Goal: Task Accomplishment & Management: Use online tool/utility

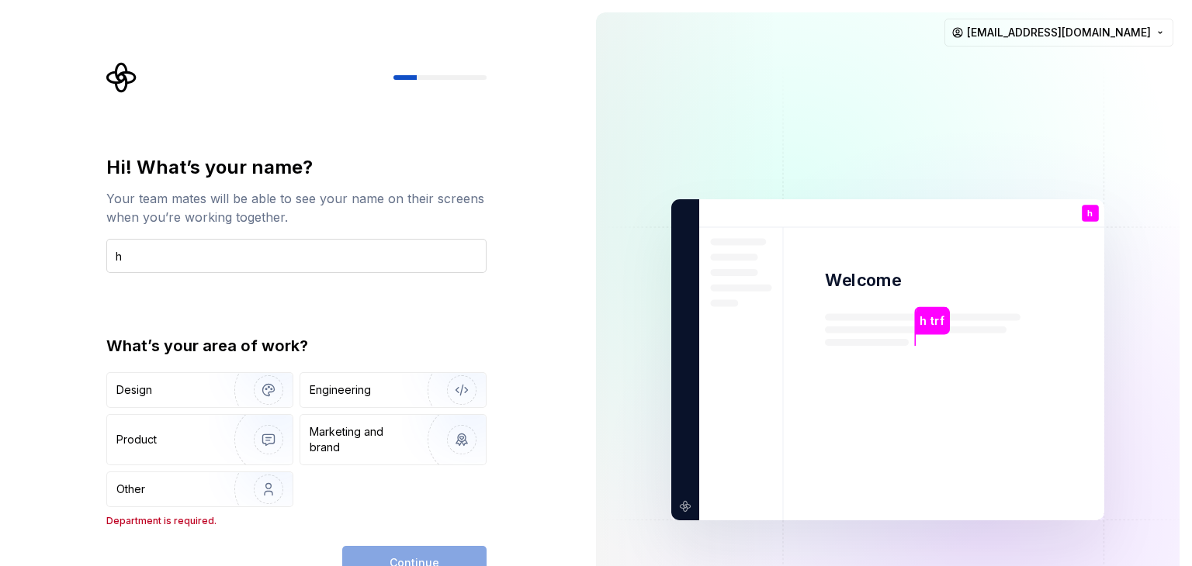
type input "h"
type input "zineb"
click at [126, 398] on div "Design" at bounding box center [199, 390] width 185 height 34
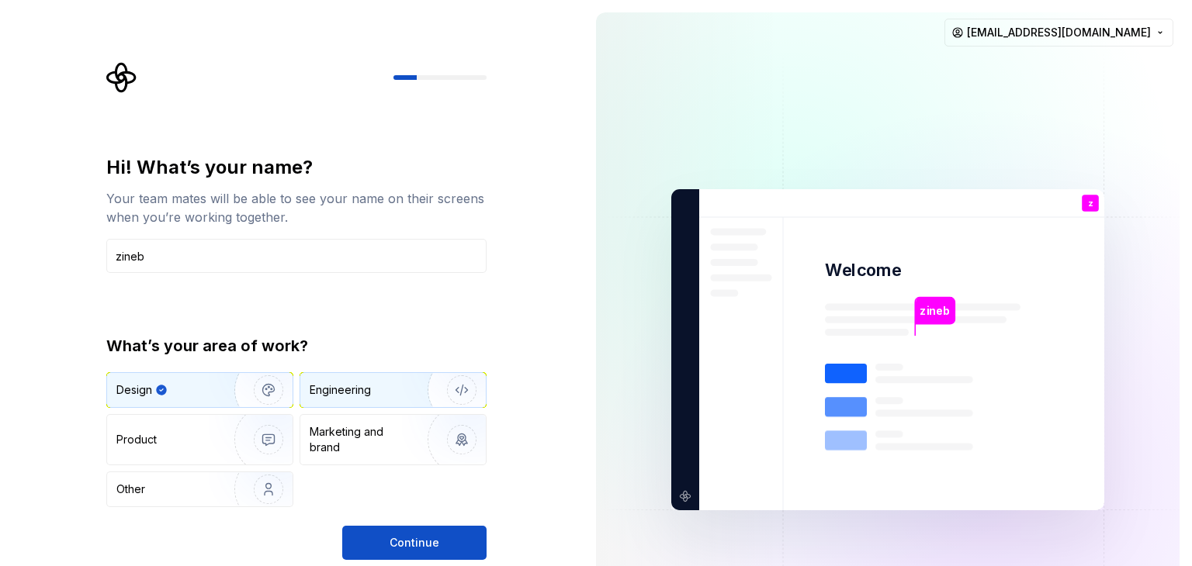
click at [428, 388] on img "button" at bounding box center [451, 390] width 99 height 104
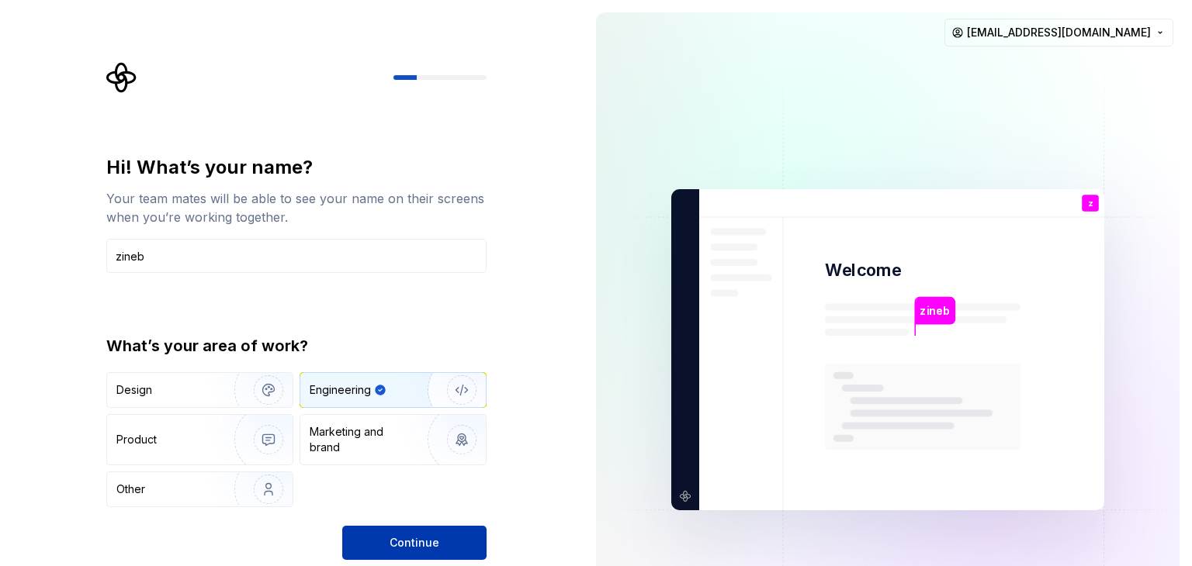
click at [394, 535] on span "Continue" at bounding box center [415, 543] width 50 height 16
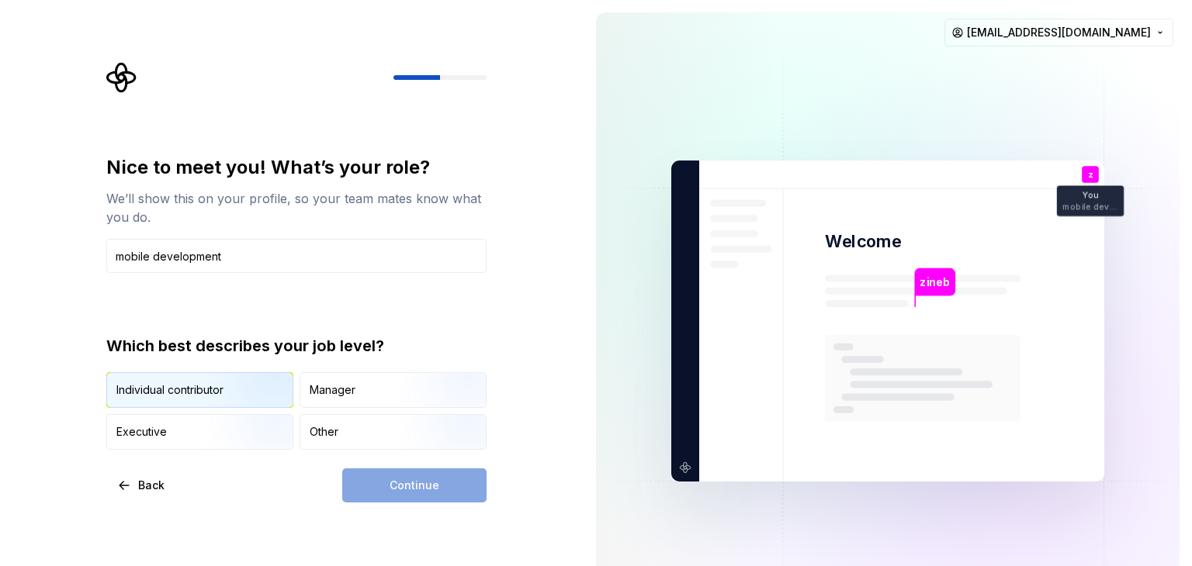
type input "mobile development"
click at [203, 383] on div "Individual contributor" at bounding box center [169, 391] width 107 height 16
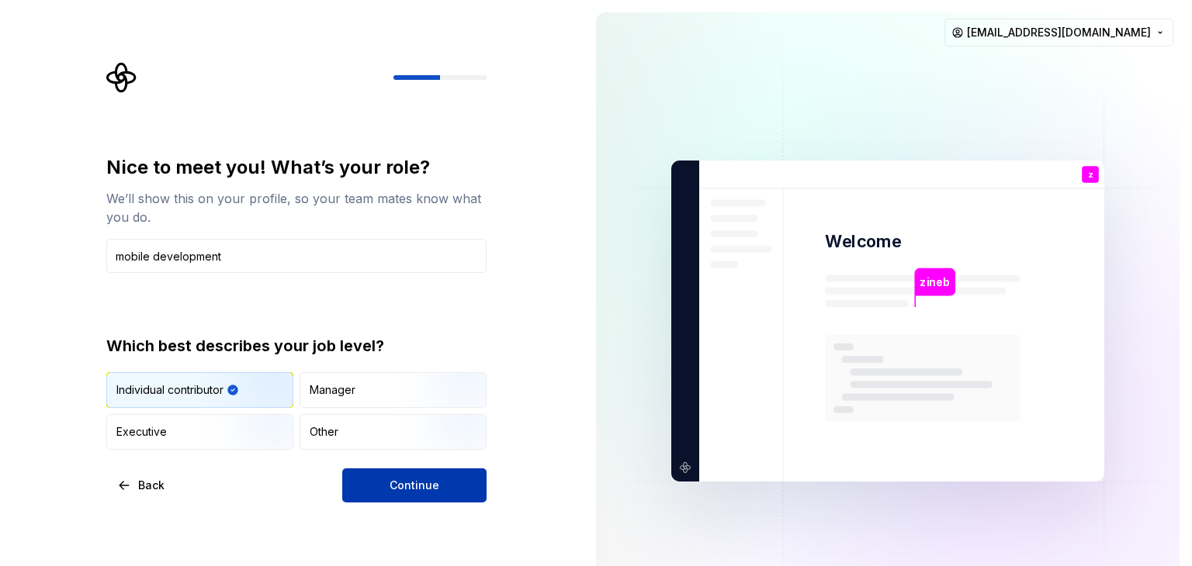
click at [354, 489] on button "Continue" at bounding box center [414, 486] width 144 height 34
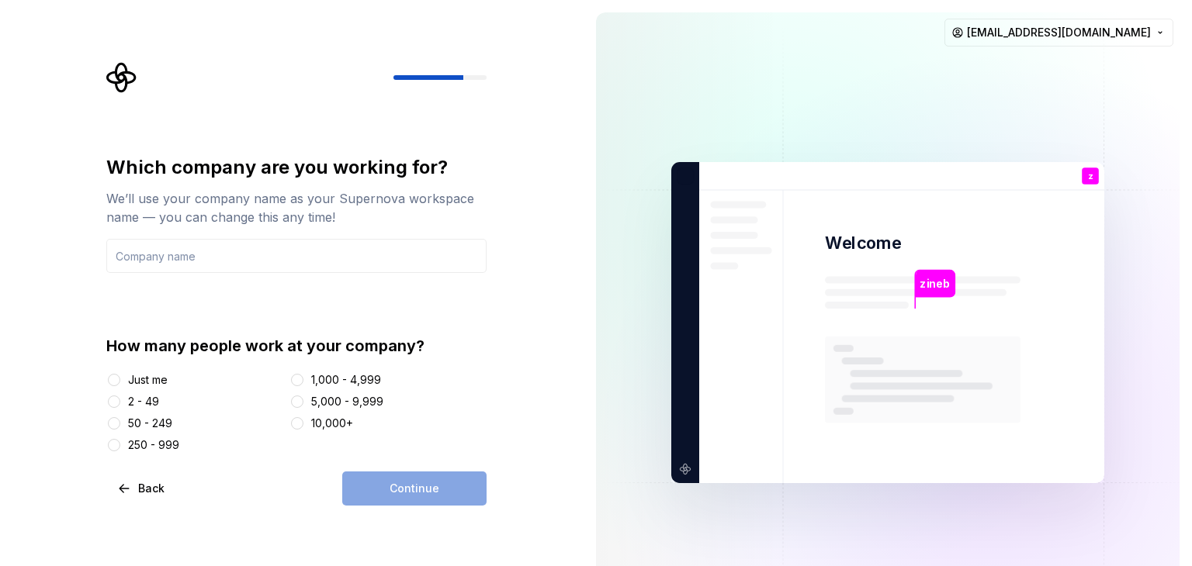
click at [170, 378] on div "Just me" at bounding box center [194, 380] width 177 height 16
click at [125, 381] on div "Just me" at bounding box center [194, 380] width 177 height 16
click at [109, 376] on button "Just me" at bounding box center [114, 380] width 12 height 12
click at [264, 251] on input "text" at bounding box center [296, 256] width 380 height 34
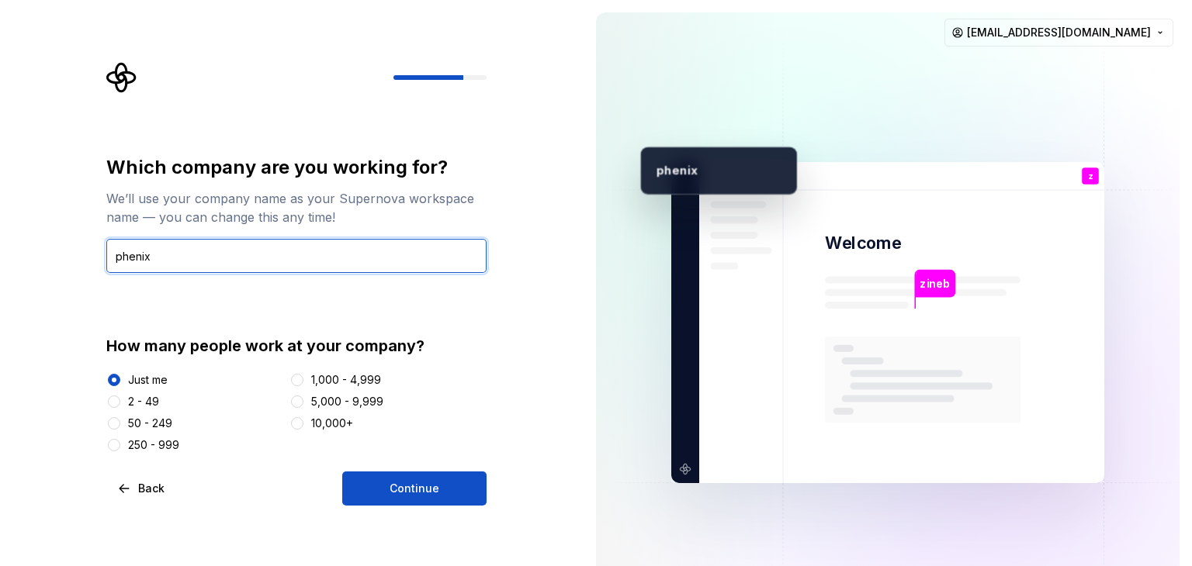
type input "phenix"
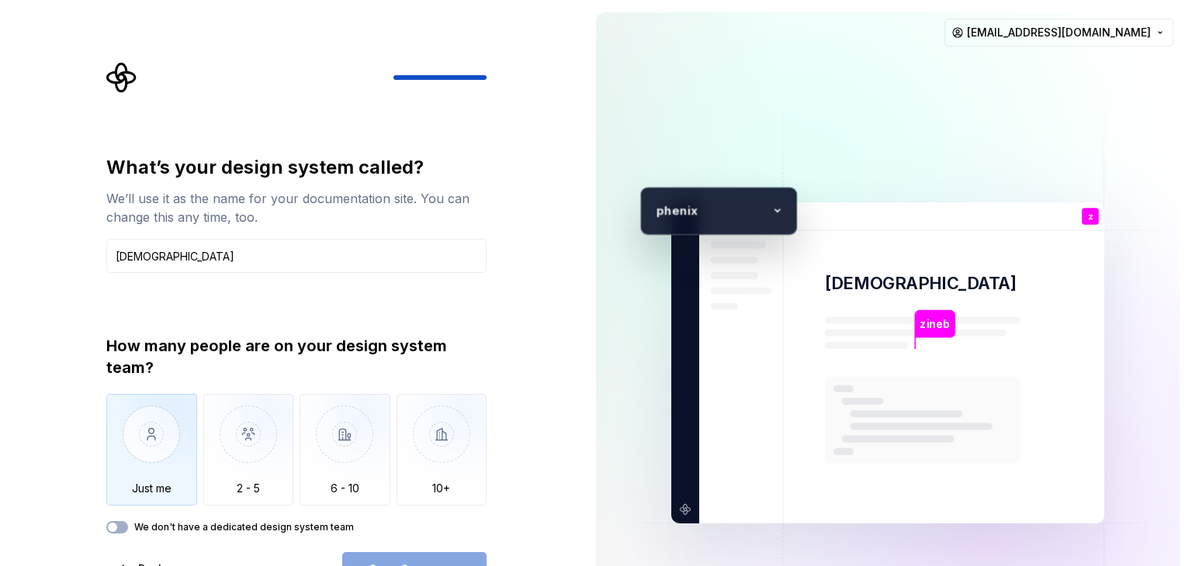
type input "[DEMOGRAPHIC_DATA]"
click at [173, 420] on img "button" at bounding box center [151, 446] width 91 height 104
click at [407, 559] on button "Open Supernova" at bounding box center [414, 569] width 144 height 34
click at [1065, 178] on img at bounding box center [887, 363] width 628 height 733
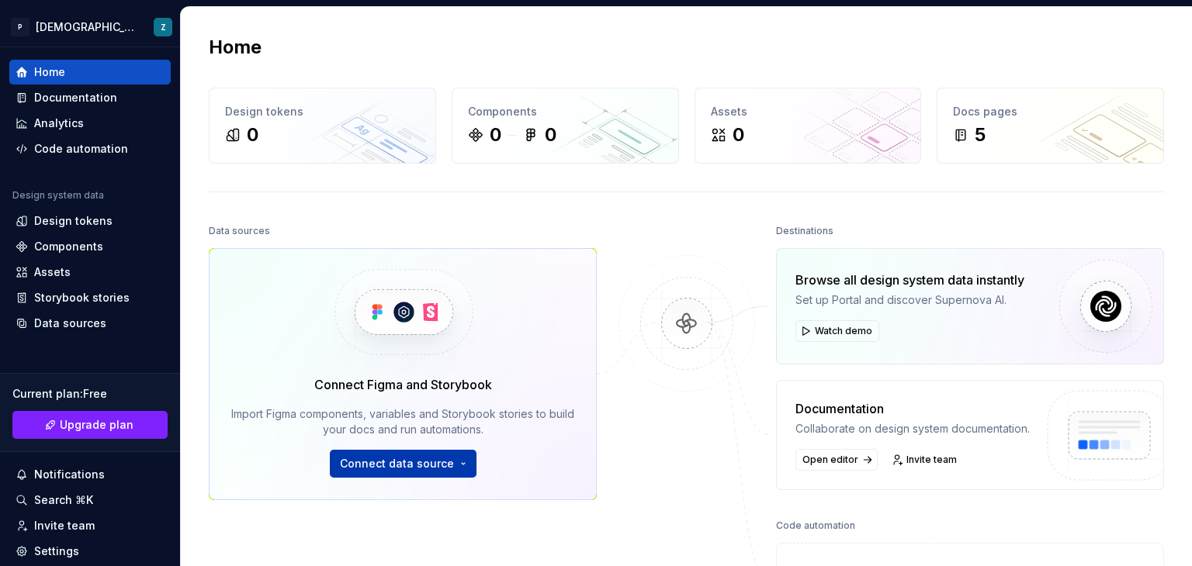
click at [372, 466] on span "Connect data source" at bounding box center [397, 464] width 114 height 16
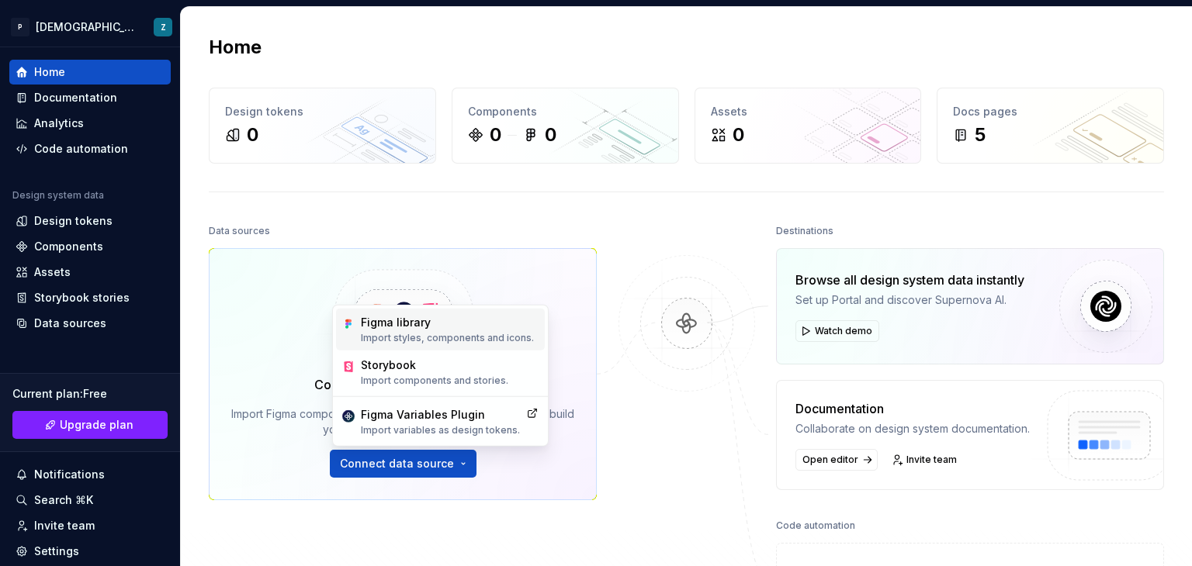
click at [374, 315] on div "Figma library" at bounding box center [447, 323] width 173 height 16
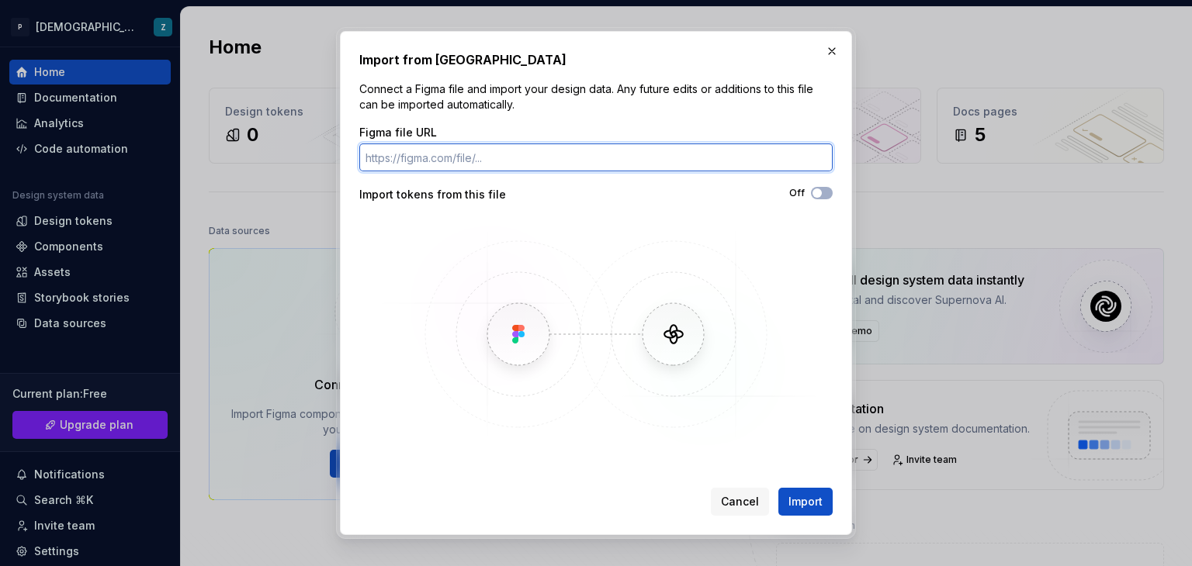
paste input "[URL][DOMAIN_NAME]"
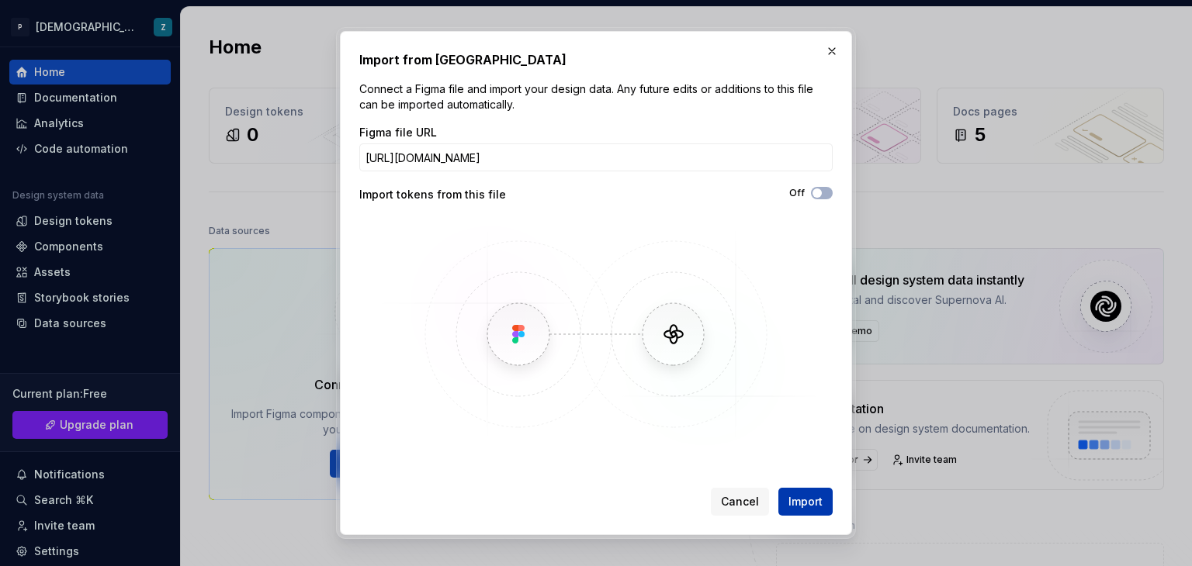
click at [802, 499] on span "Import" at bounding box center [805, 502] width 34 height 16
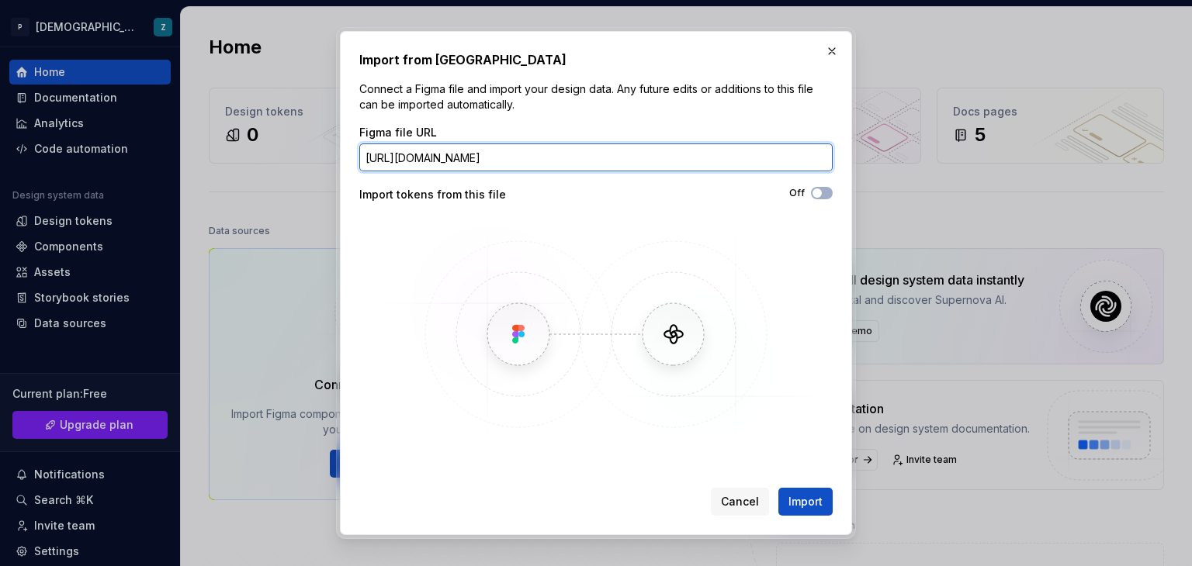
drag, startPoint x: 818, startPoint y: 149, endPoint x: 626, endPoint y: 155, distance: 191.8
click at [626, 155] on input "[URL][DOMAIN_NAME]" at bounding box center [595, 158] width 473 height 28
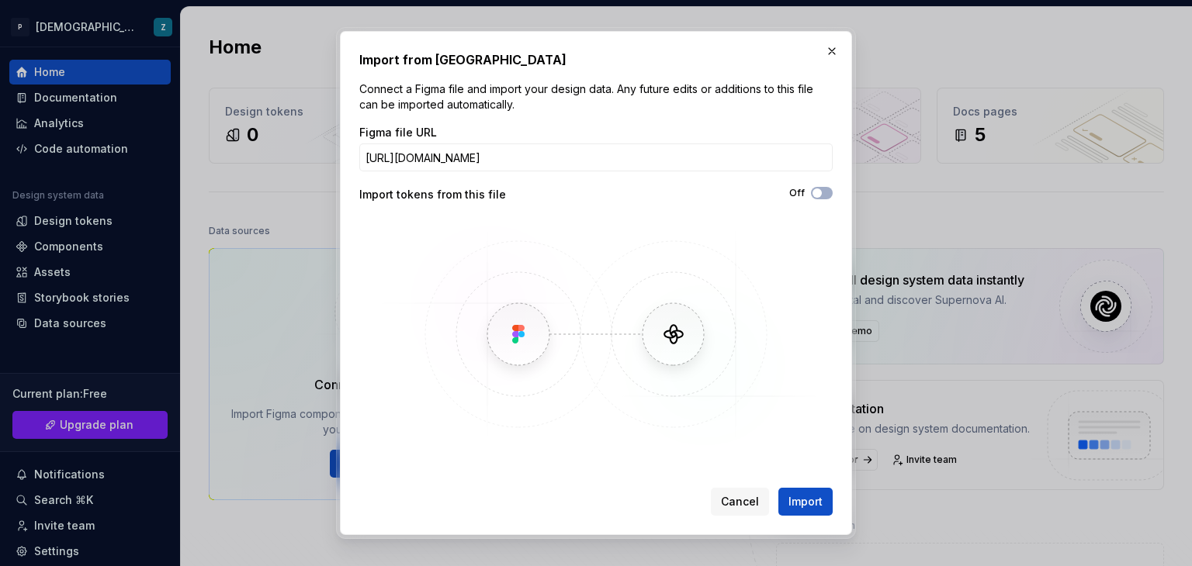
click at [748, 199] on div "Off" at bounding box center [714, 195] width 237 height 16
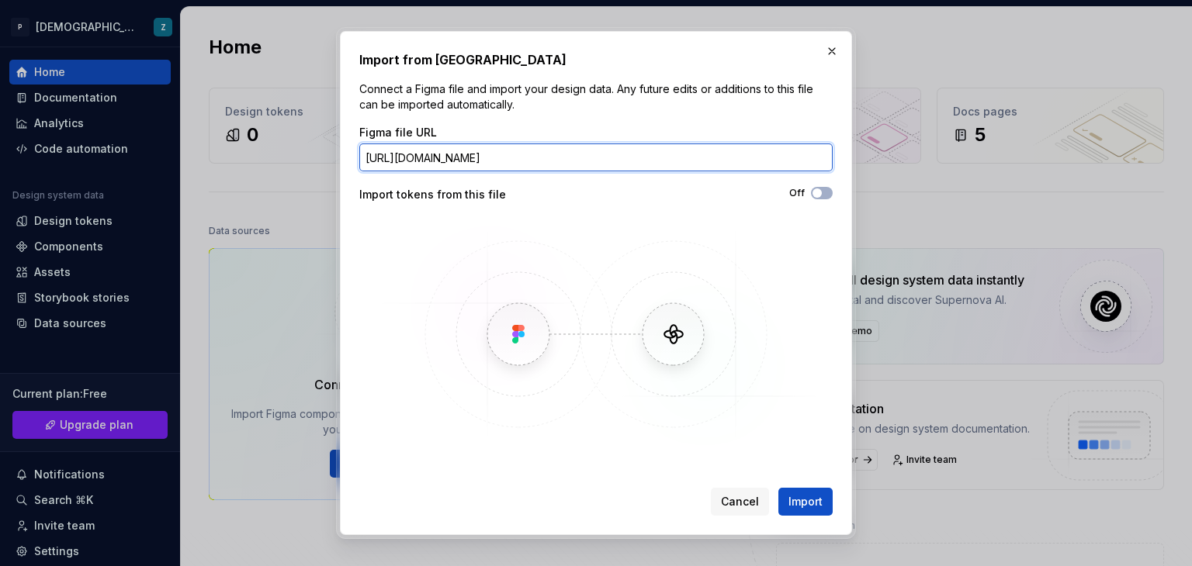
drag, startPoint x: 710, startPoint y: 156, endPoint x: 487, endPoint y: 195, distance: 226.0
click at [487, 195] on div "Figma file URL [URL][DOMAIN_NAME] Import tokens from this file Off" at bounding box center [595, 288] width 473 height 326
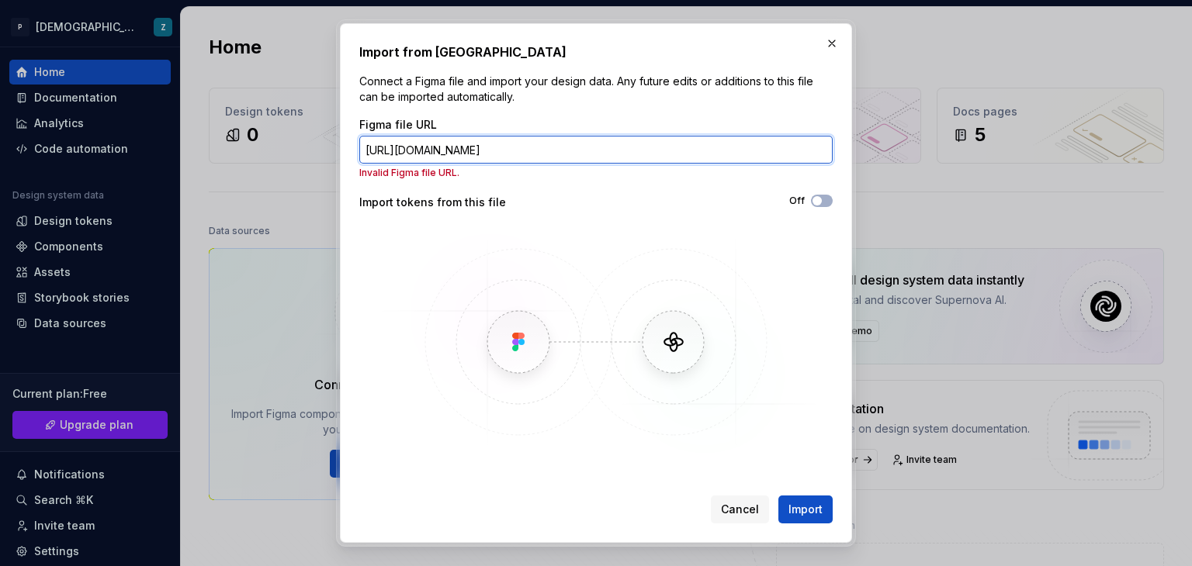
drag, startPoint x: 707, startPoint y: 150, endPoint x: 490, endPoint y: 165, distance: 217.8
click at [490, 165] on div "Figma file URL [URL][DOMAIN_NAME] Invalid Figma file URL." at bounding box center [595, 148] width 473 height 62
type input "[URL][DOMAIN_NAME]"
drag, startPoint x: 495, startPoint y: 153, endPoint x: 192, endPoint y: 187, distance: 304.5
click at [189, 203] on div "Import from Figma Connect a Figma file and import your design data. Any future …" at bounding box center [596, 283] width 1192 height 566
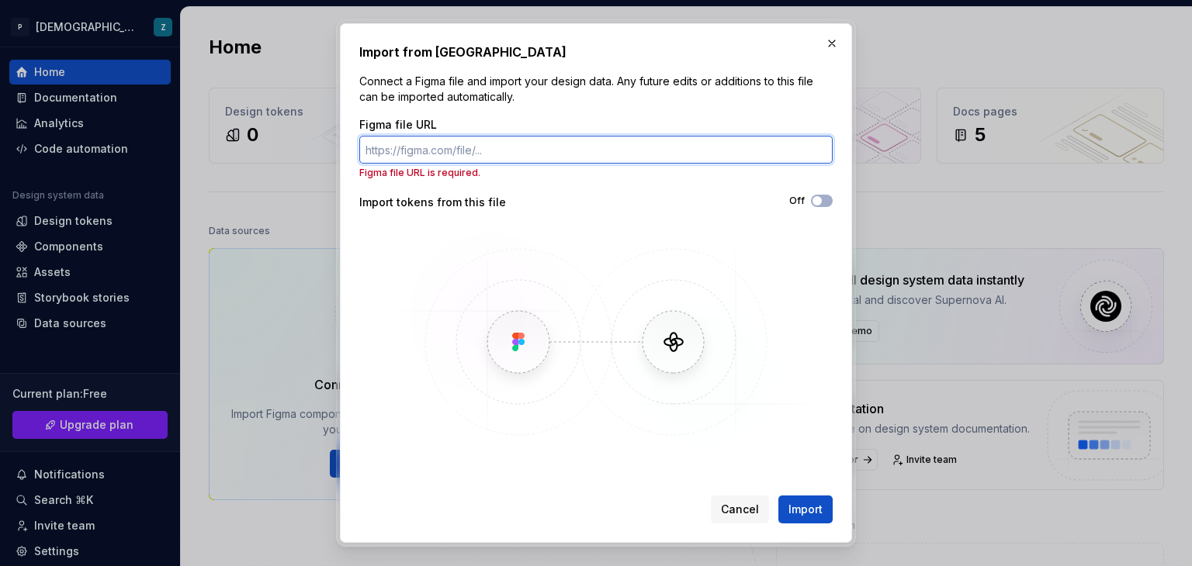
paste input "[URL][DOMAIN_NAME]"
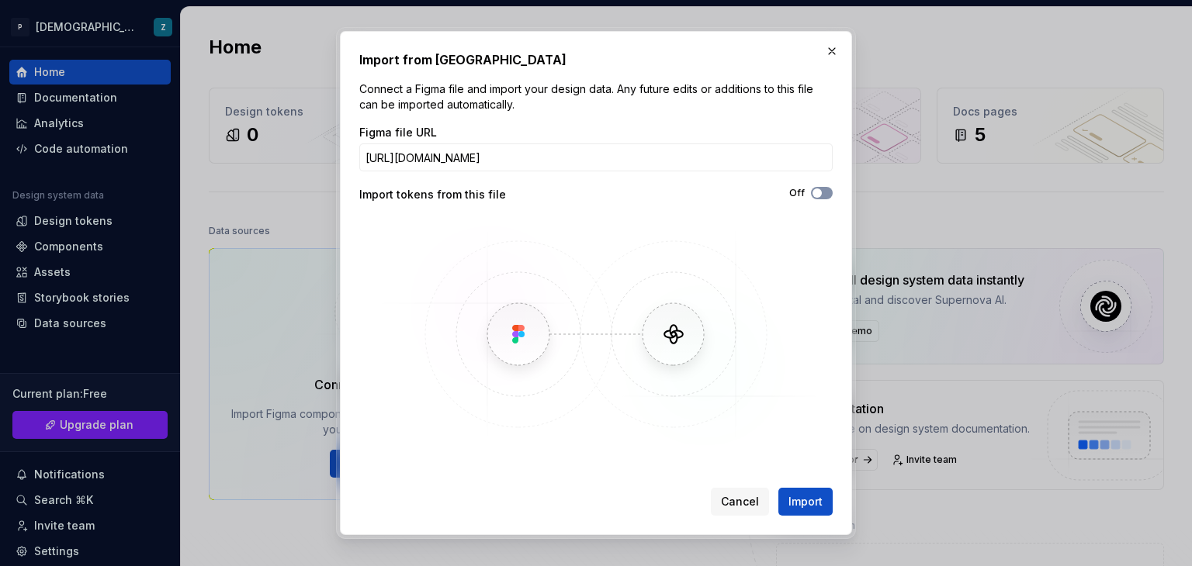
click at [826, 198] on button "Off" at bounding box center [822, 193] width 22 height 12
click at [802, 500] on span "Import" at bounding box center [805, 502] width 34 height 16
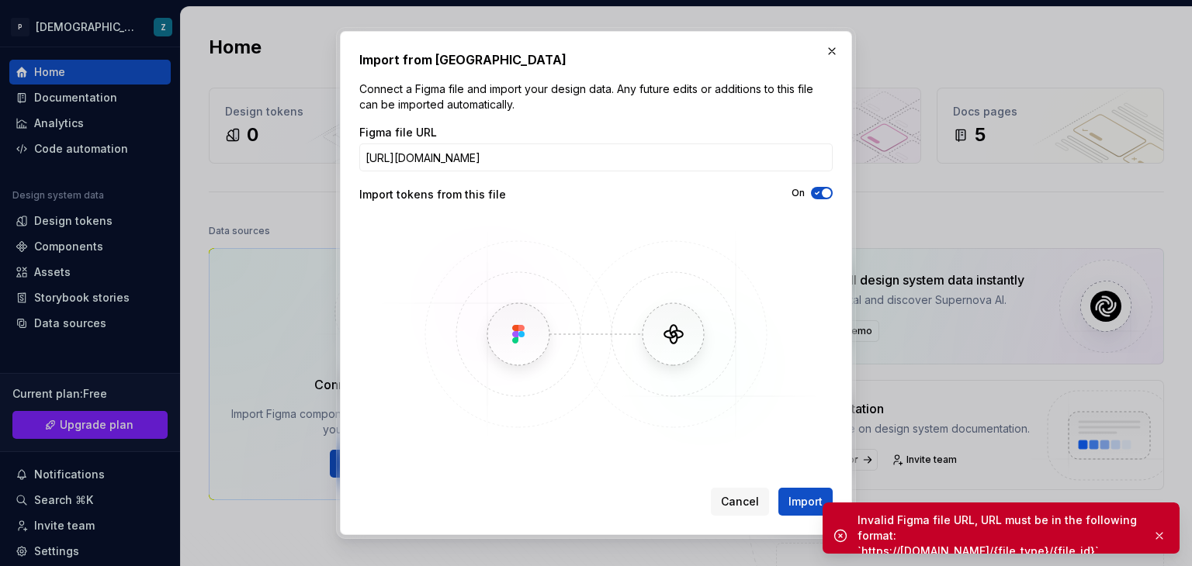
drag, startPoint x: 1159, startPoint y: 528, endPoint x: 1143, endPoint y: 516, distance: 20.5
click at [1158, 528] on button "button" at bounding box center [1159, 536] width 20 height 22
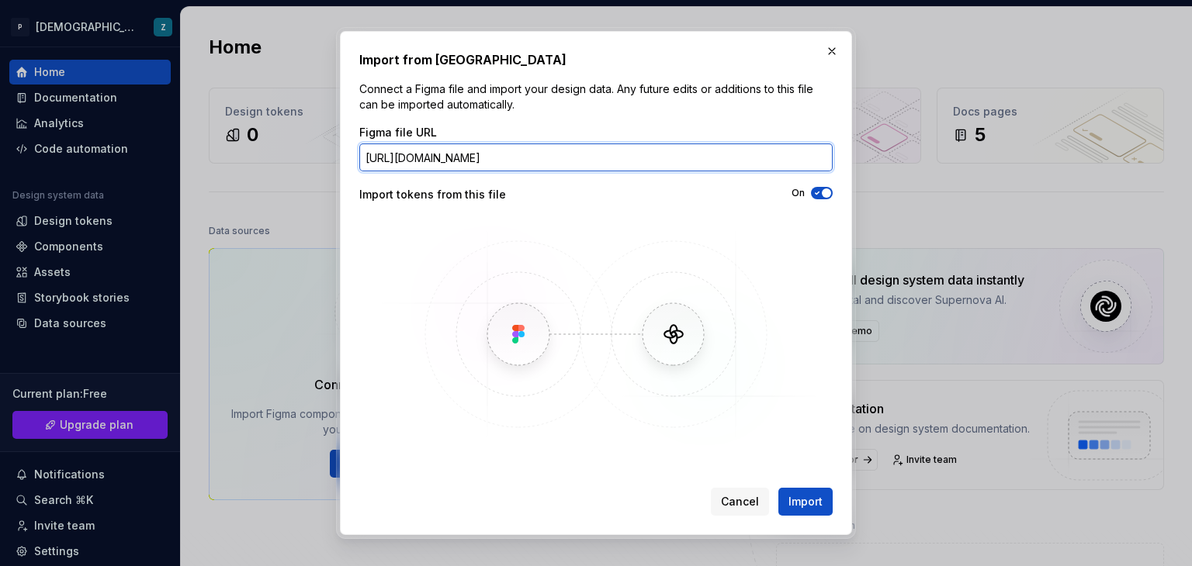
click at [739, 161] on input "[URL][DOMAIN_NAME]" at bounding box center [595, 158] width 473 height 28
drag, startPoint x: 674, startPoint y: 159, endPoint x: 514, endPoint y: 152, distance: 160.0
click at [504, 167] on input "[URL][DOMAIN_NAME]" at bounding box center [595, 158] width 473 height 28
type input "[URL][DOMAIN_NAME]"
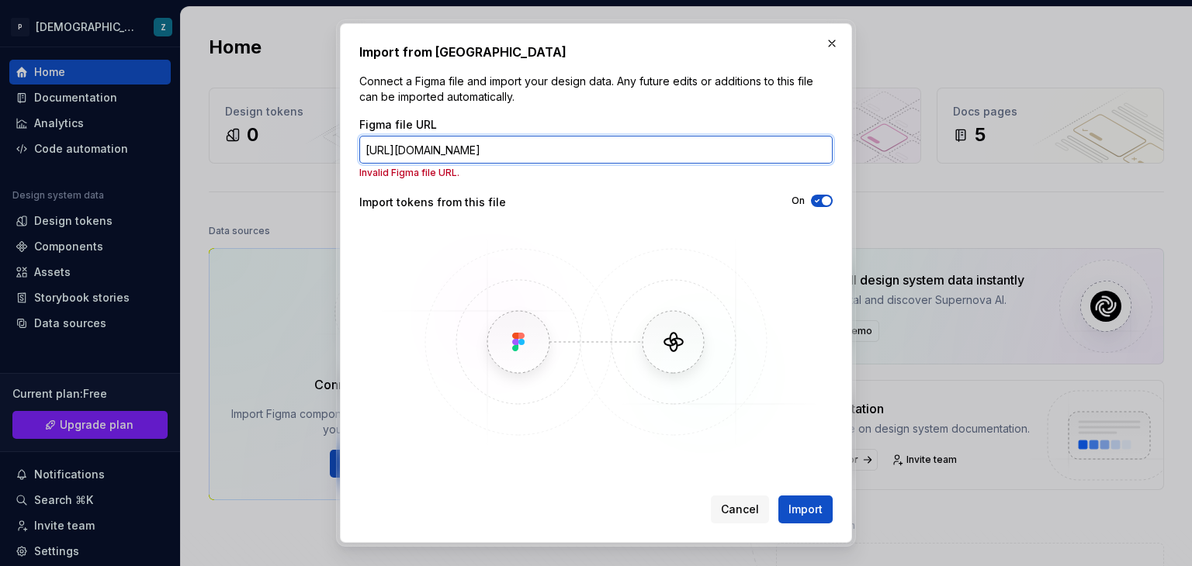
drag, startPoint x: 717, startPoint y: 140, endPoint x: 255, endPoint y: 181, distance: 464.2
click at [255, 181] on div "Import from Figma Connect a Figma file and import your design data. Any future …" at bounding box center [596, 283] width 1192 height 566
paste input "[URL][DOMAIN_NAME]"
type input "[URL][DOMAIN_NAME]"
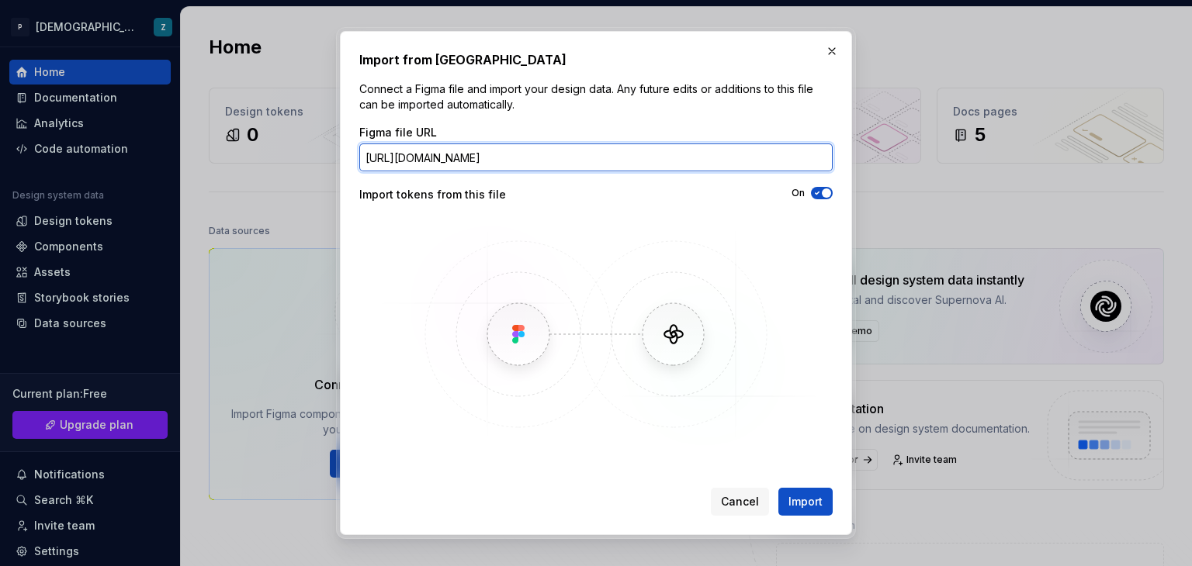
drag, startPoint x: 829, startPoint y: 157, endPoint x: 251, endPoint y: 162, distance: 578.1
click at [251, 162] on div "Import from Figma Connect a Figma file and import your design data. Any future …" at bounding box center [596, 283] width 1192 height 566
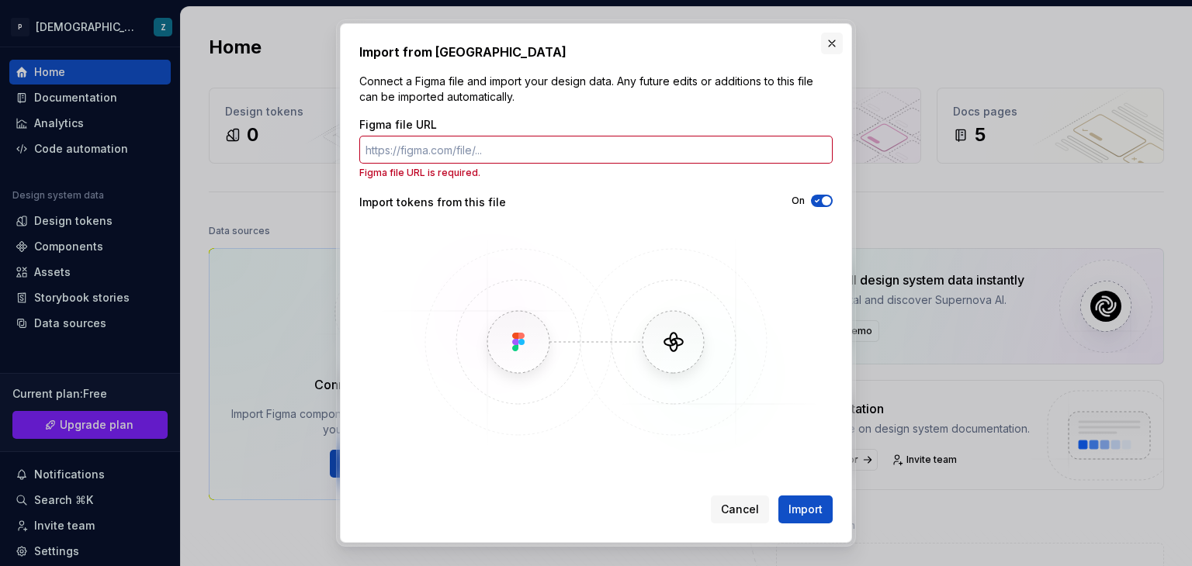
click at [831, 47] on button "button" at bounding box center [832, 44] width 22 height 22
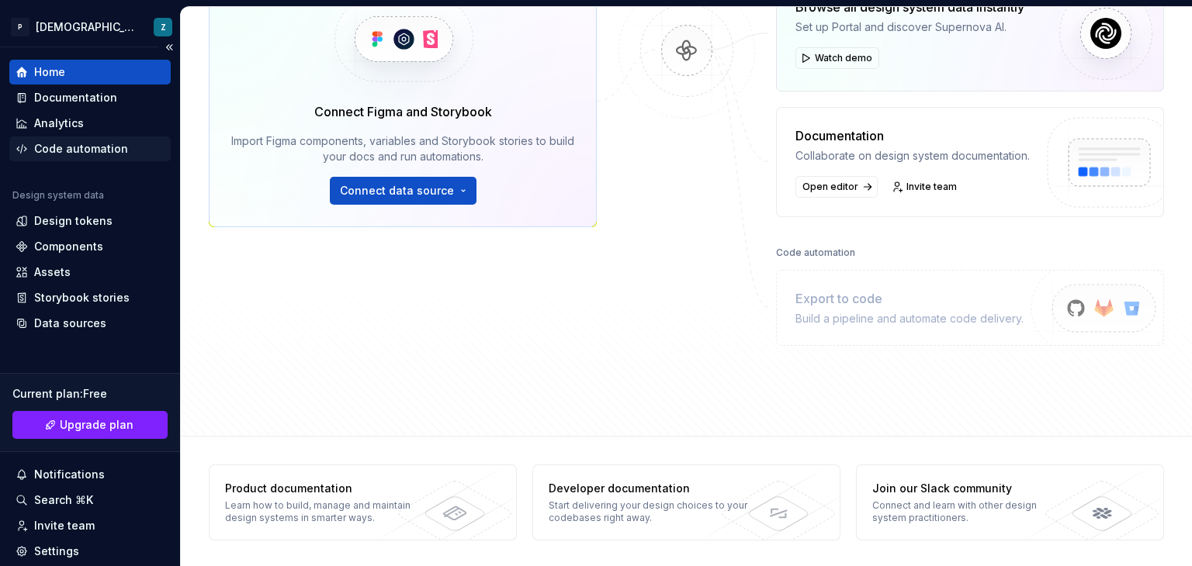
click at [100, 147] on div "Code automation" at bounding box center [81, 149] width 94 height 16
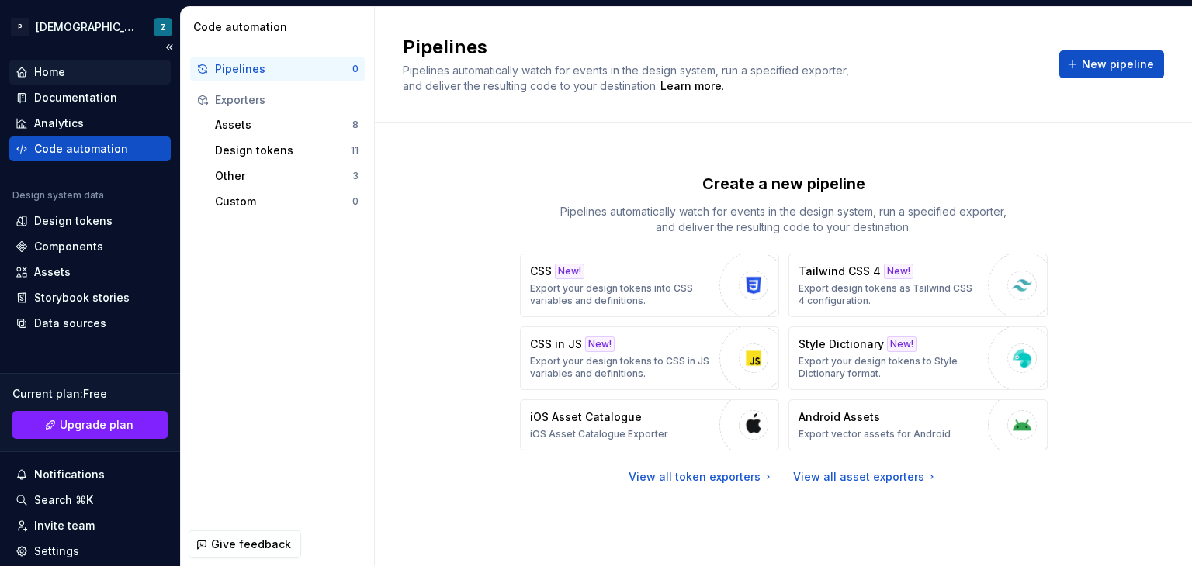
click at [102, 71] on div "Home" at bounding box center [90, 72] width 149 height 16
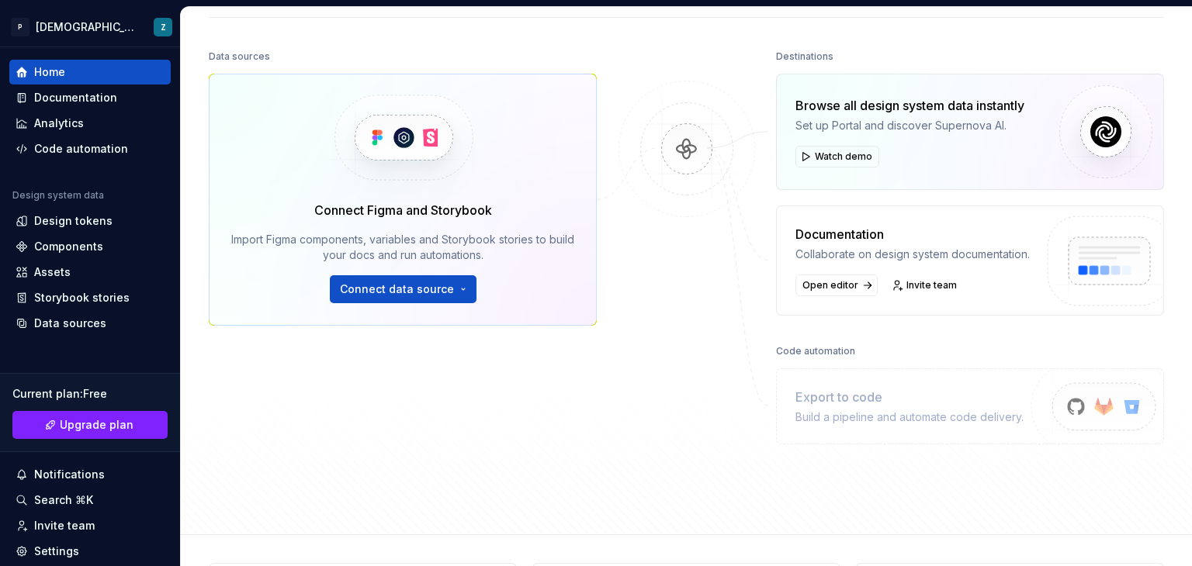
scroll to position [118, 0]
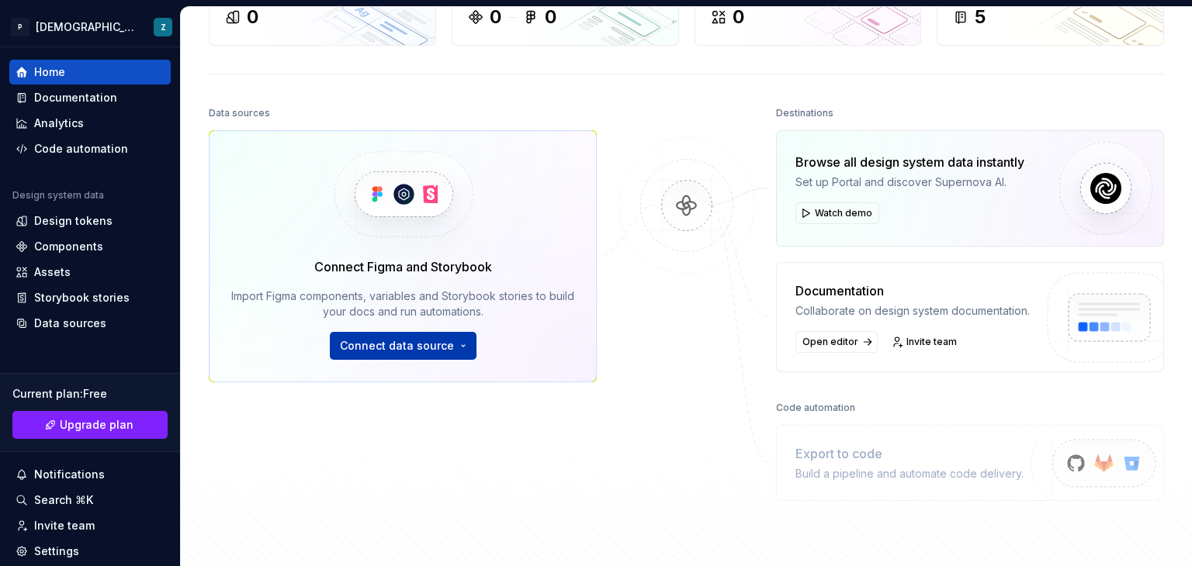
click at [447, 338] on span "Connect data source" at bounding box center [397, 346] width 114 height 16
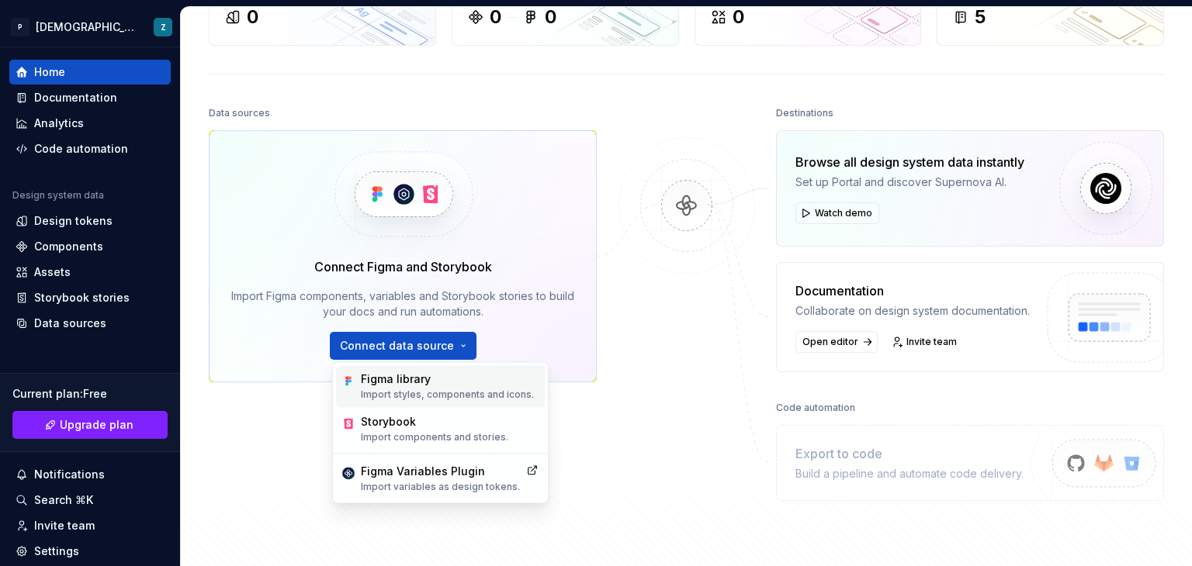
click at [441, 388] on div "Figma library Import styles, components and icons." at bounding box center [447, 386] width 173 height 29
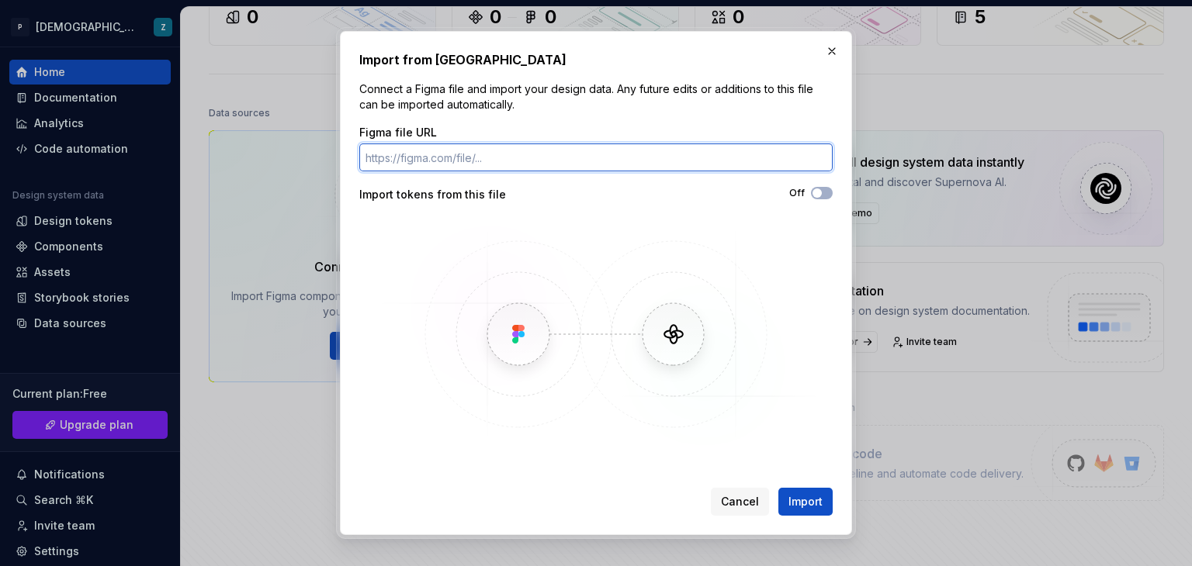
paste input "[URL][DOMAIN_NAME]"
type input "[URL][DOMAIN_NAME]"
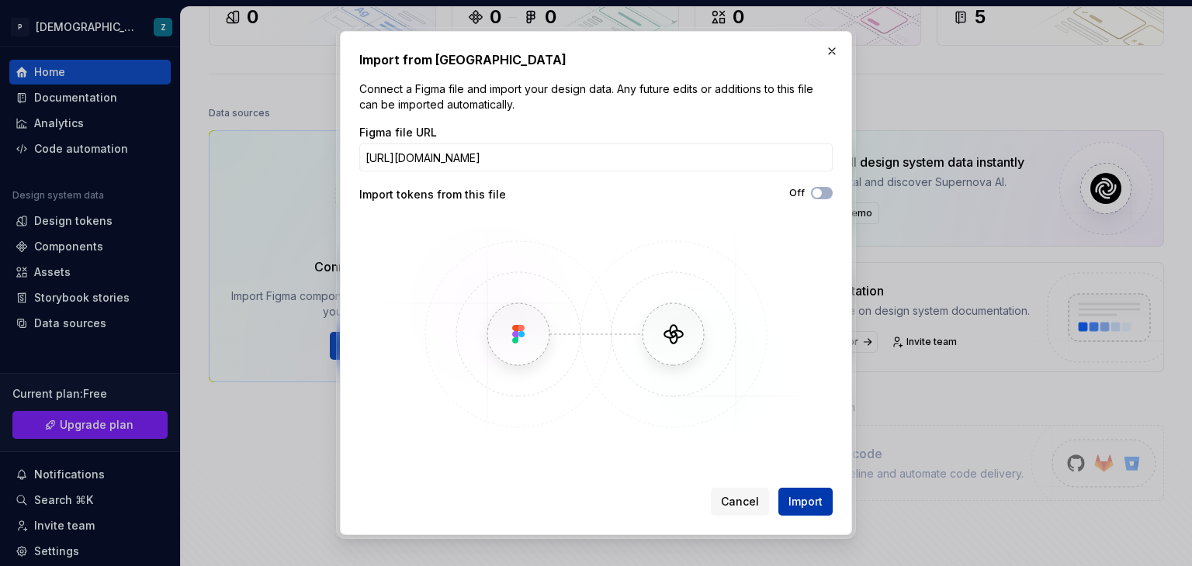
scroll to position [0, 0]
click at [822, 504] on button "Import" at bounding box center [805, 502] width 54 height 28
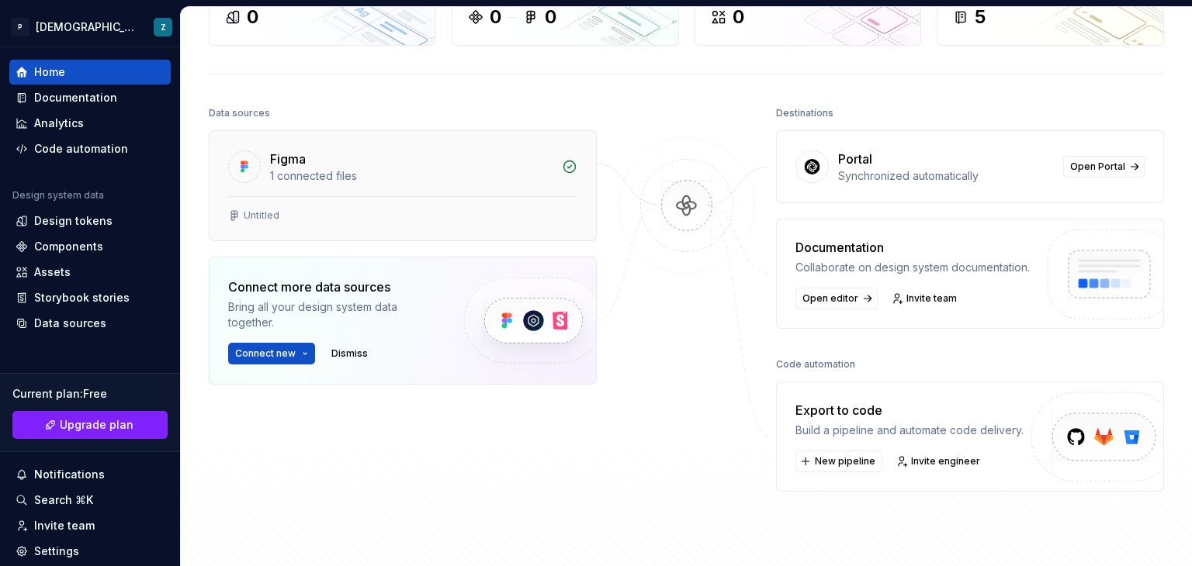
click at [383, 160] on div "Figma" at bounding box center [411, 159] width 282 height 19
click at [306, 168] on div "1 connected files" at bounding box center [411, 176] width 282 height 16
click at [279, 215] on div "Untitled" at bounding box center [402, 215] width 349 height 12
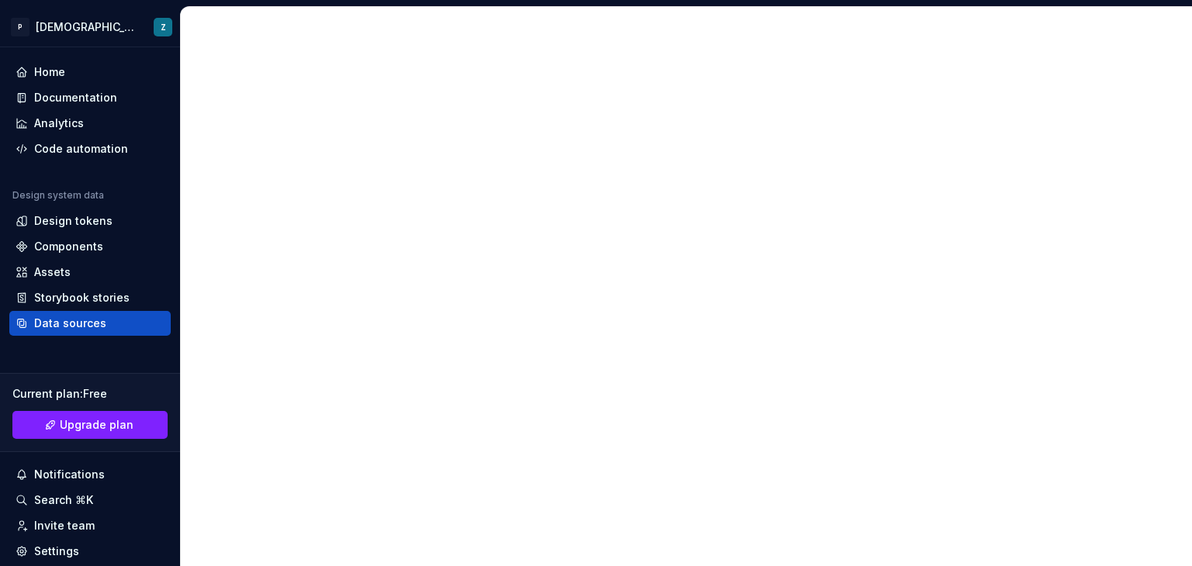
drag, startPoint x: 318, startPoint y: 91, endPoint x: 335, endPoint y: 99, distance: 19.1
click at [335, 99] on div at bounding box center [686, 286] width 1012 height 560
